Goal: Transaction & Acquisition: Purchase product/service

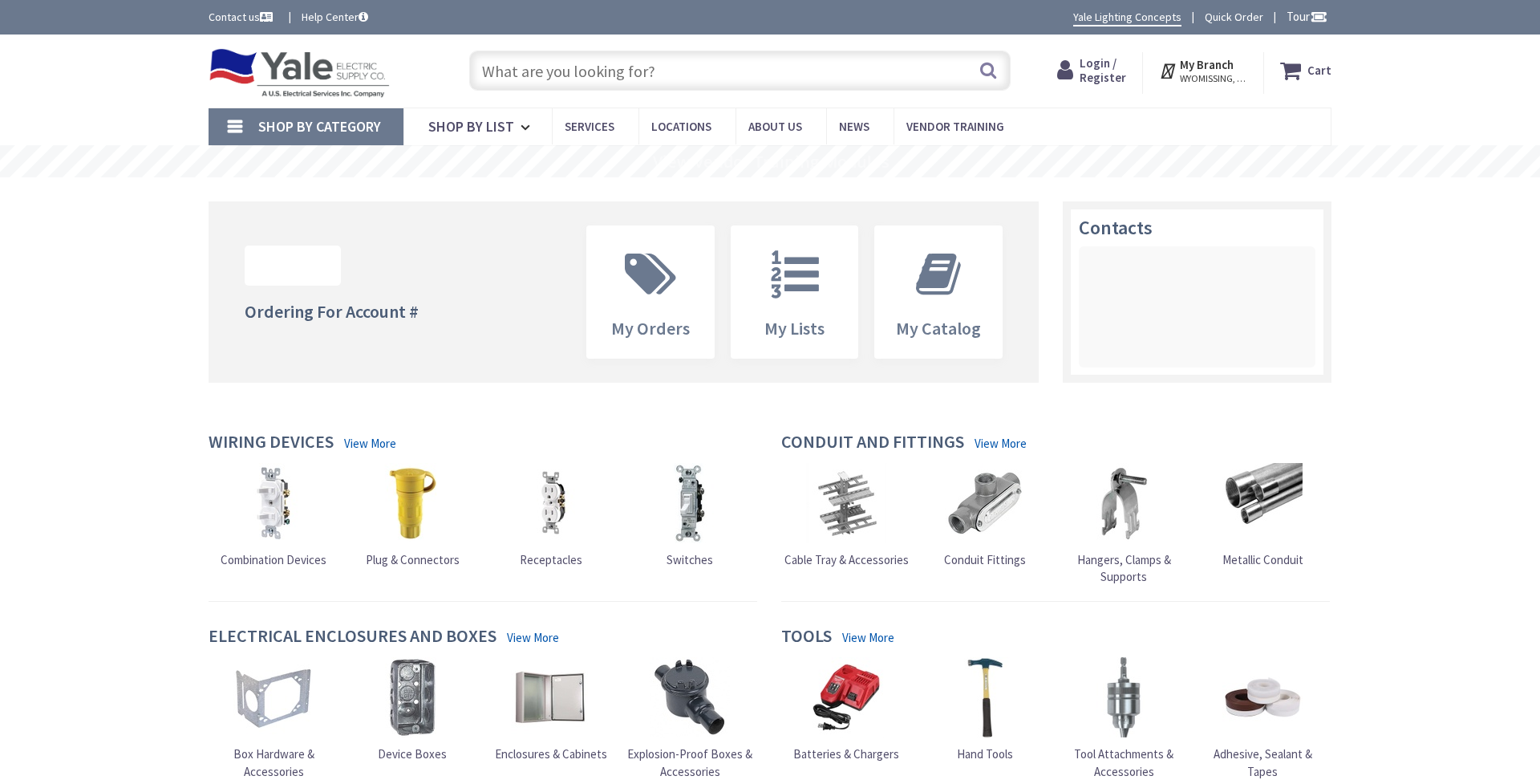
click at [561, 80] on input "text" at bounding box center [740, 71] width 541 height 40
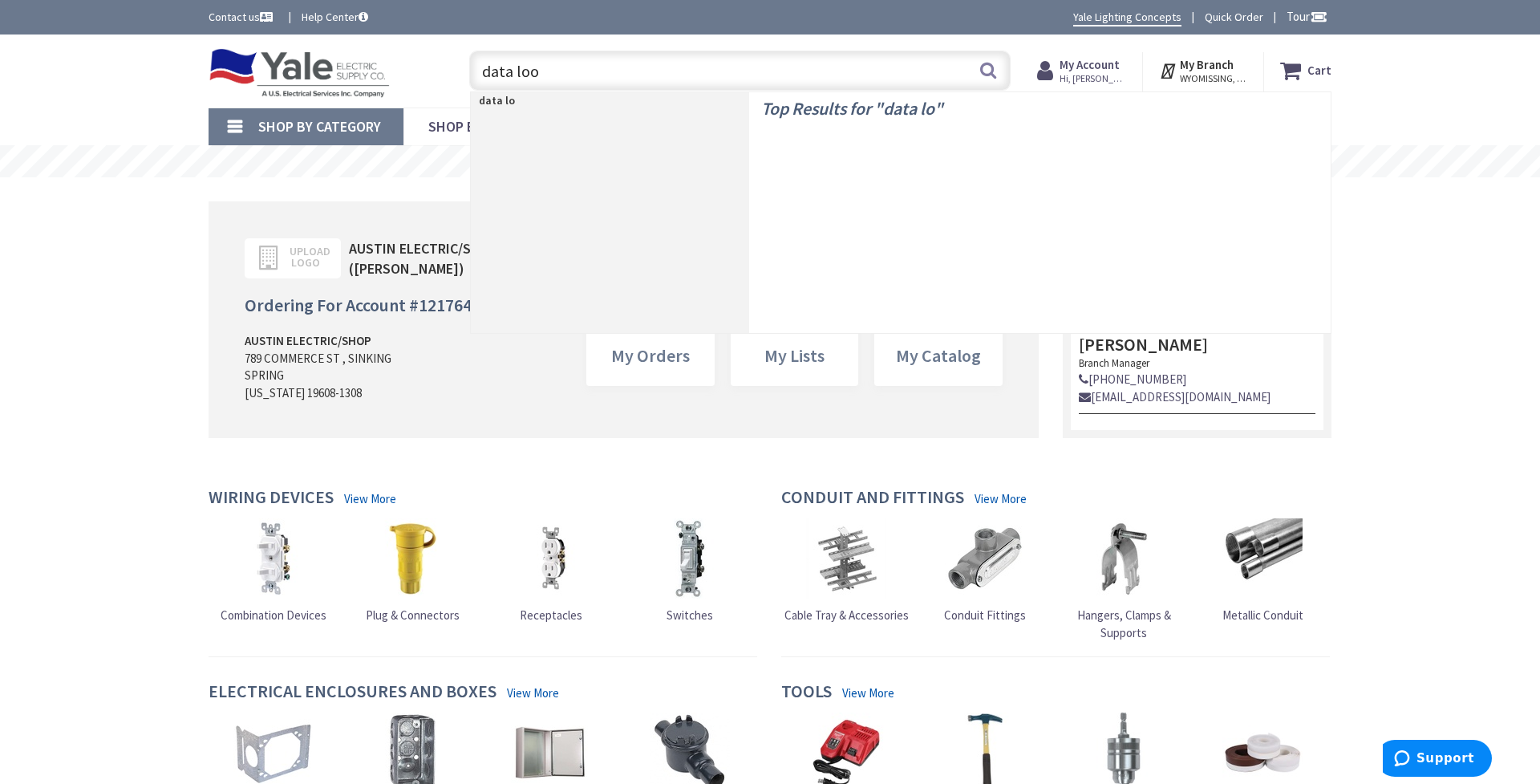
type input "data loop"
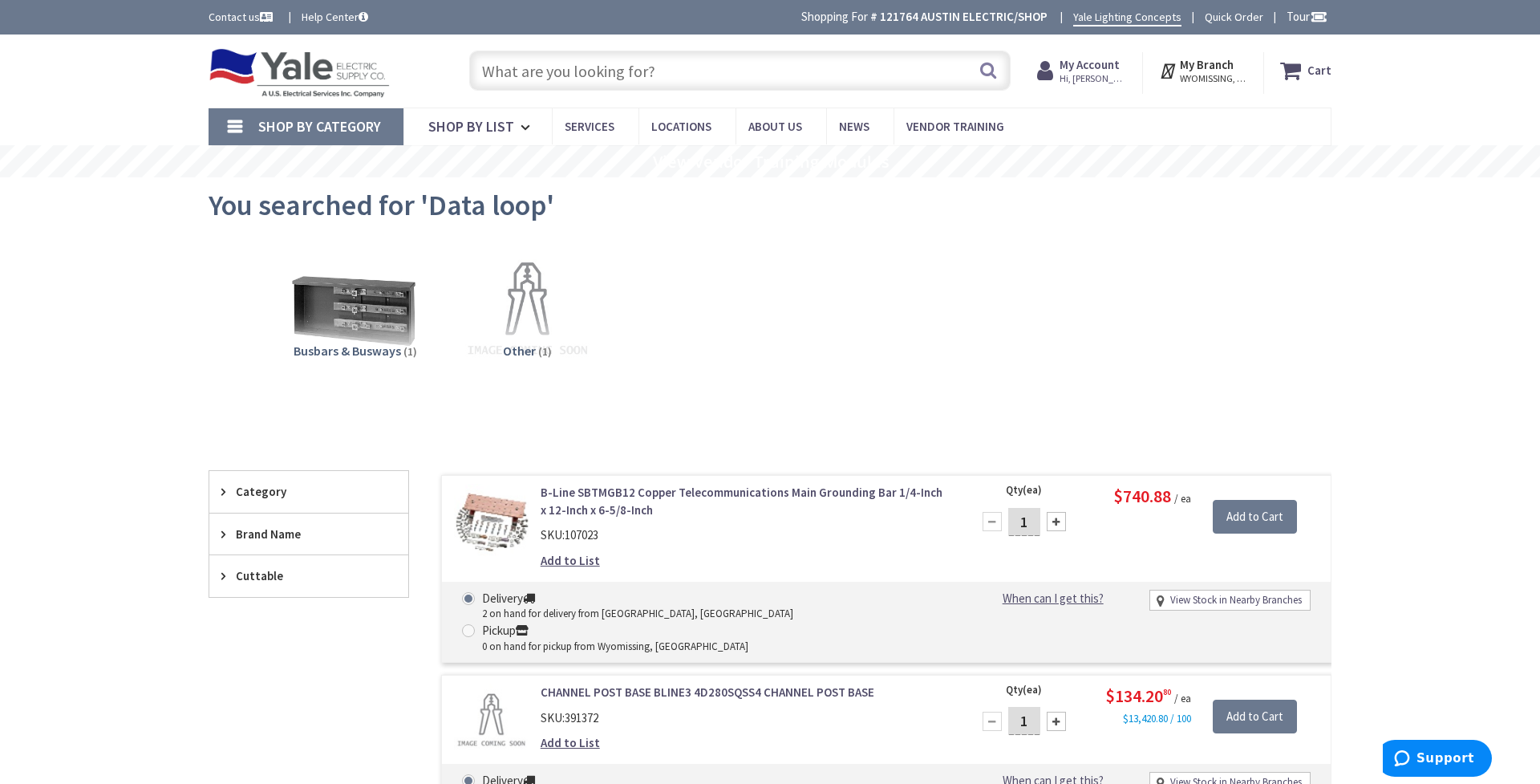
click at [548, 75] on input "text" at bounding box center [740, 71] width 541 height 40
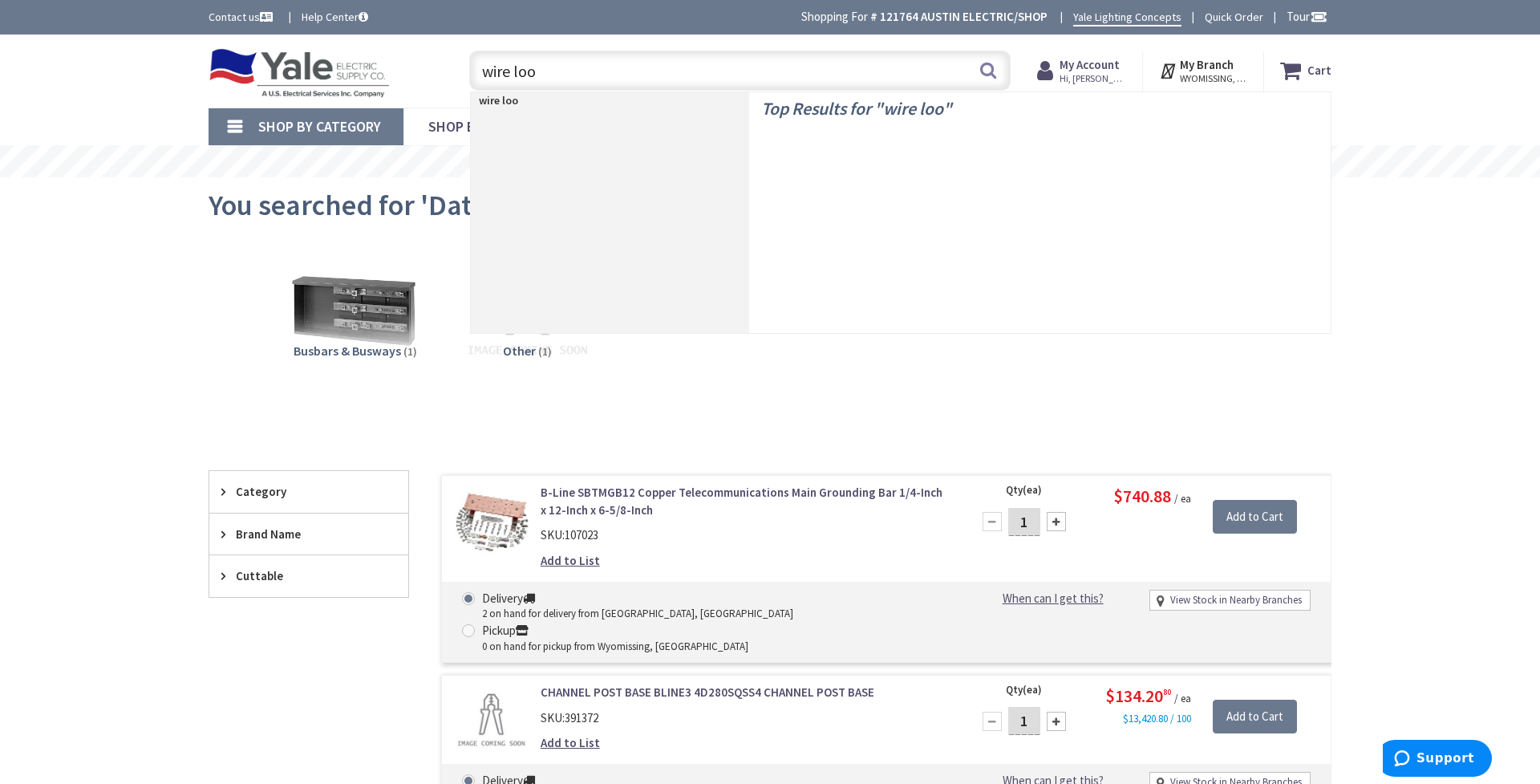
type input "wire loop"
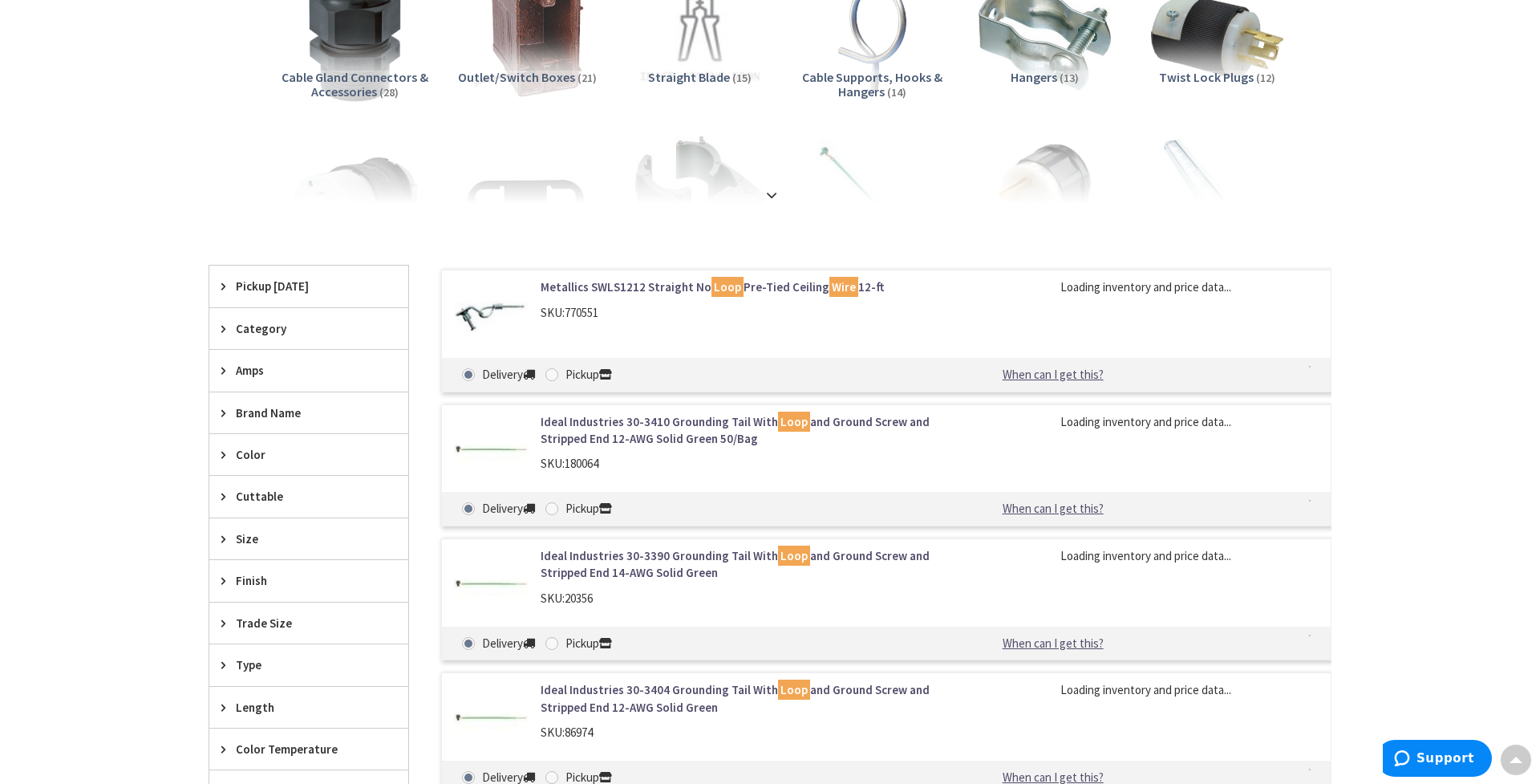
scroll to position [244, 0]
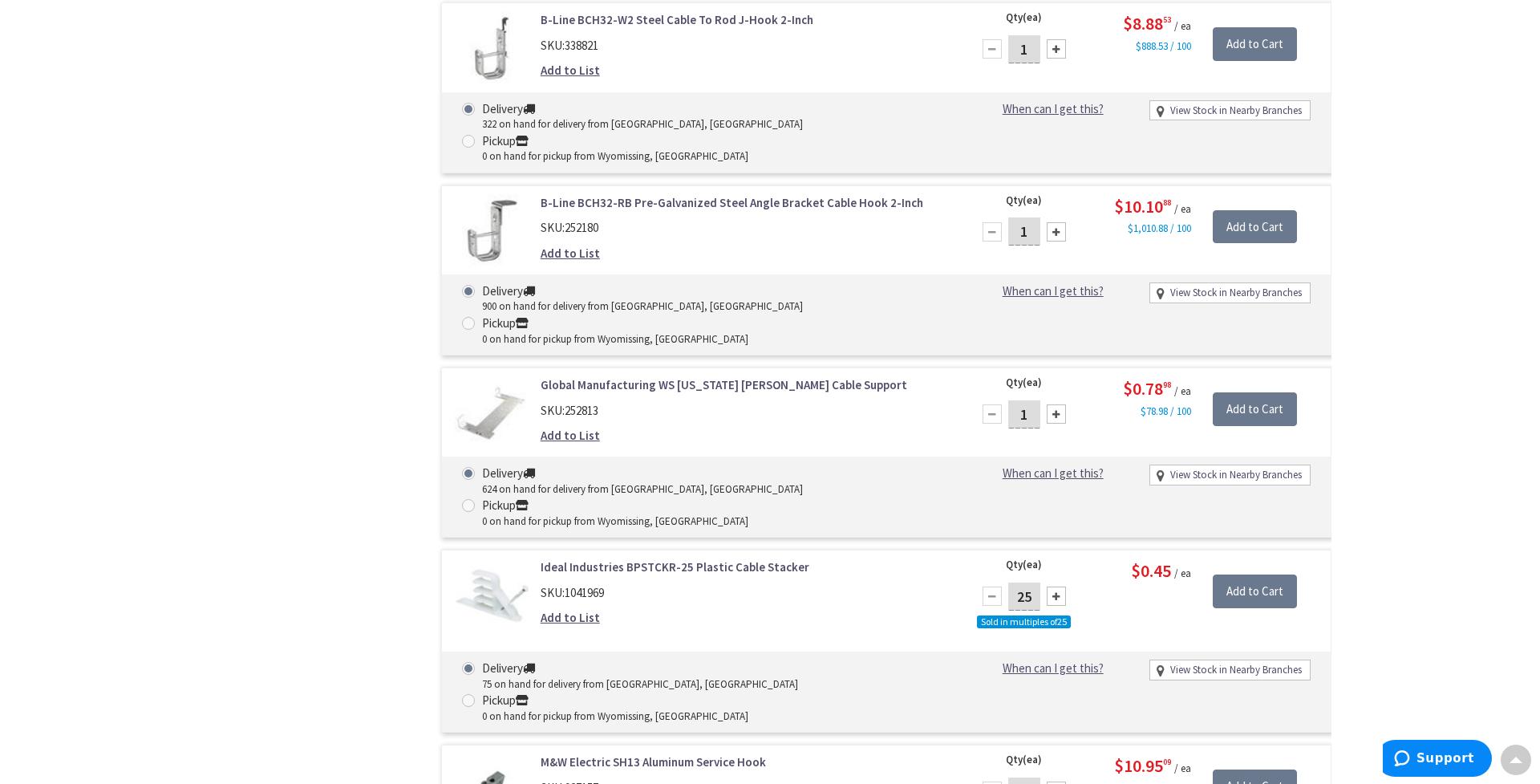
scroll to position [2789, 0]
